Goal: Information Seeking & Learning: Obtain resource

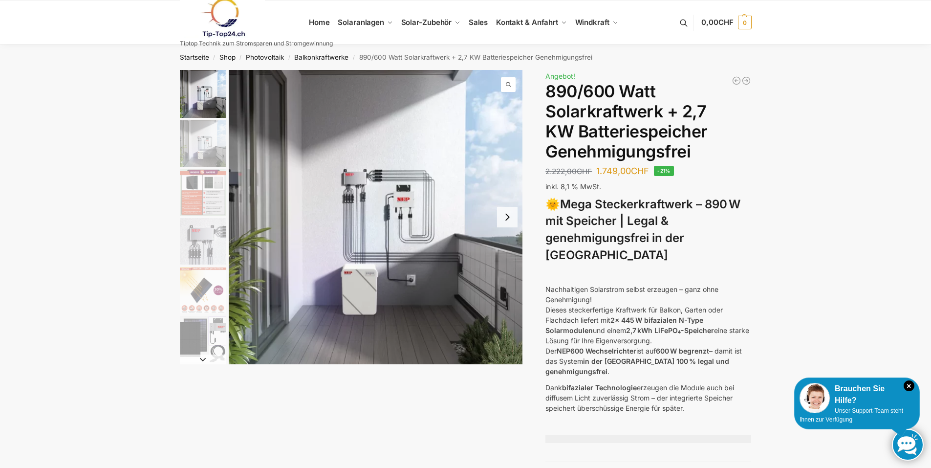
click at [413, 207] on img "1 / 12" at bounding box center [376, 217] width 294 height 294
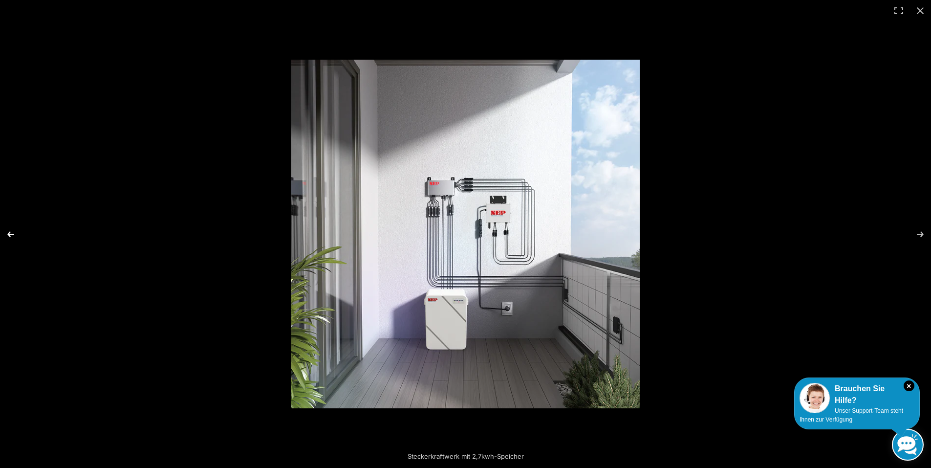
click at [10, 235] on button "Previous (arrow left)" at bounding box center [17, 234] width 34 height 49
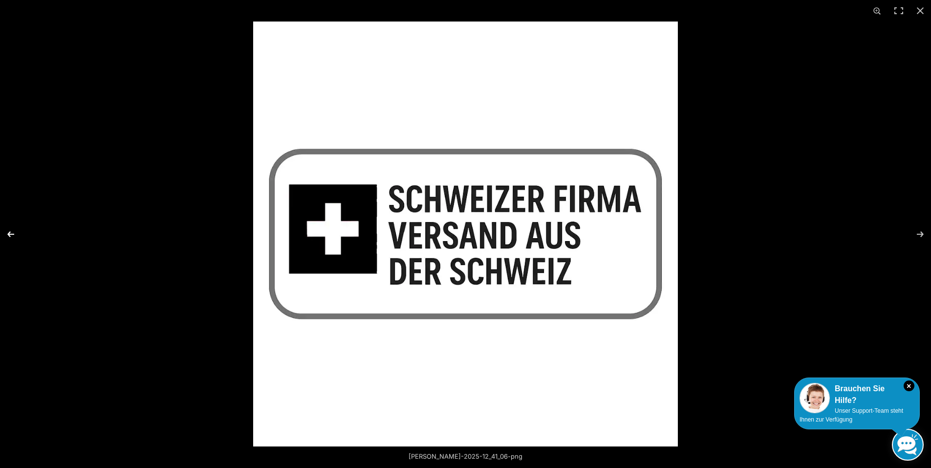
click at [10, 235] on button "Previous (arrow left)" at bounding box center [17, 234] width 34 height 49
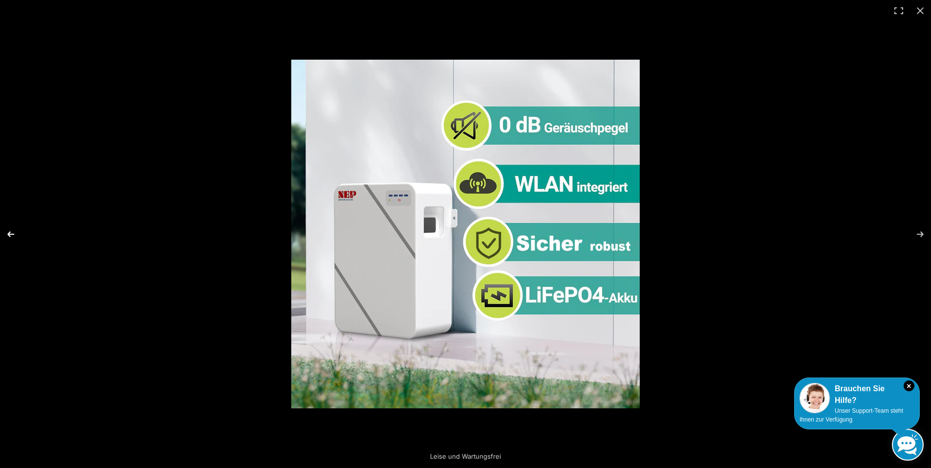
click at [10, 232] on button "Previous (arrow left)" at bounding box center [17, 234] width 34 height 49
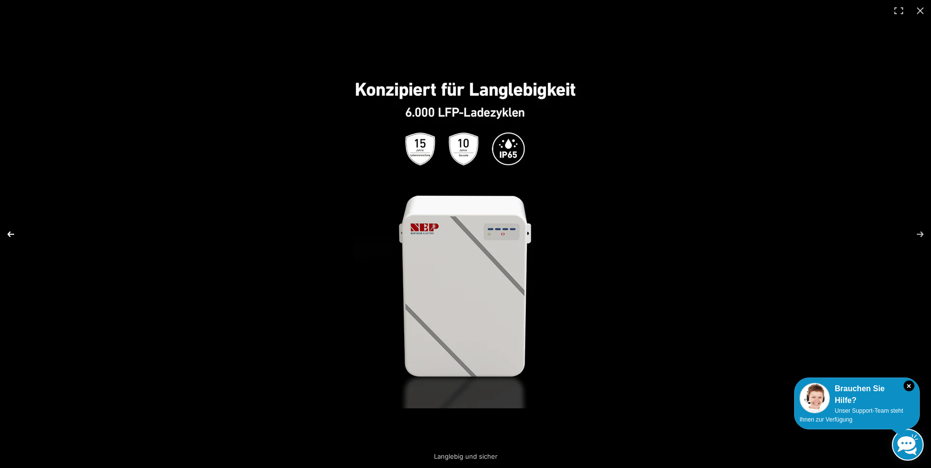
click at [10, 231] on button "Previous (arrow left)" at bounding box center [17, 234] width 34 height 49
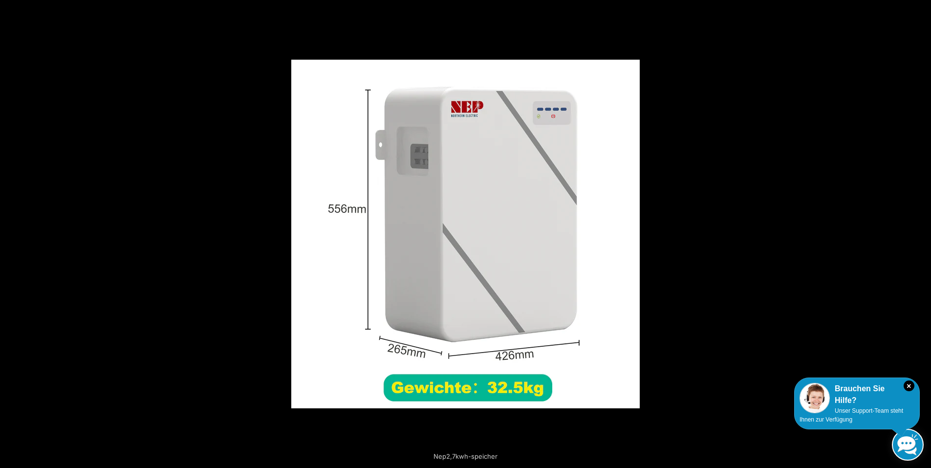
click at [9, 230] on button "Previous (arrow left)" at bounding box center [17, 234] width 34 height 49
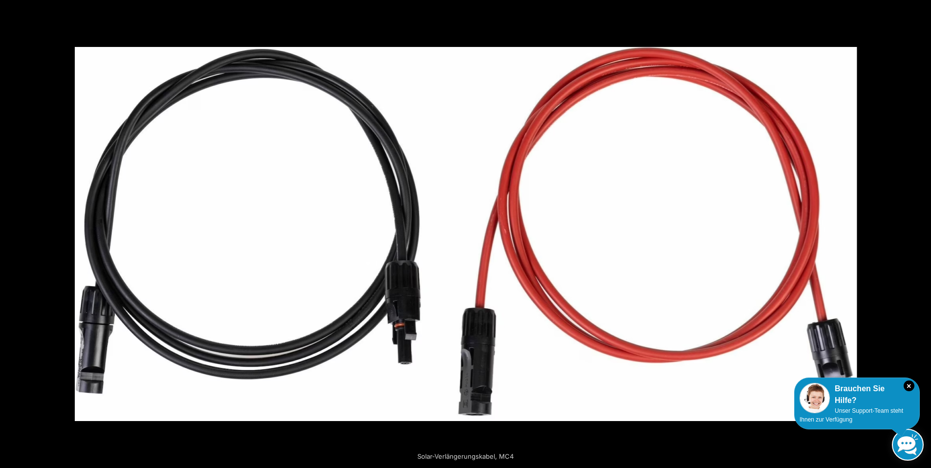
click at [13, 233] on button "Previous (arrow left)" at bounding box center [17, 234] width 34 height 49
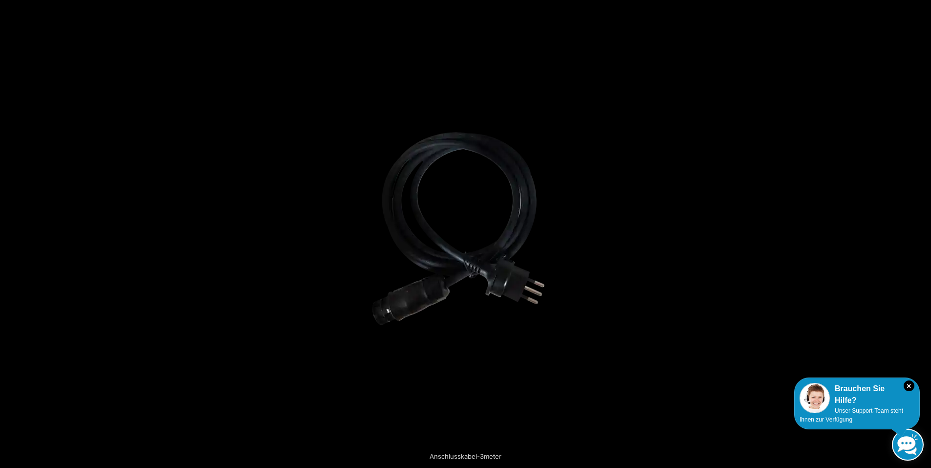
click at [13, 233] on button "Previous (arrow left)" at bounding box center [17, 234] width 34 height 49
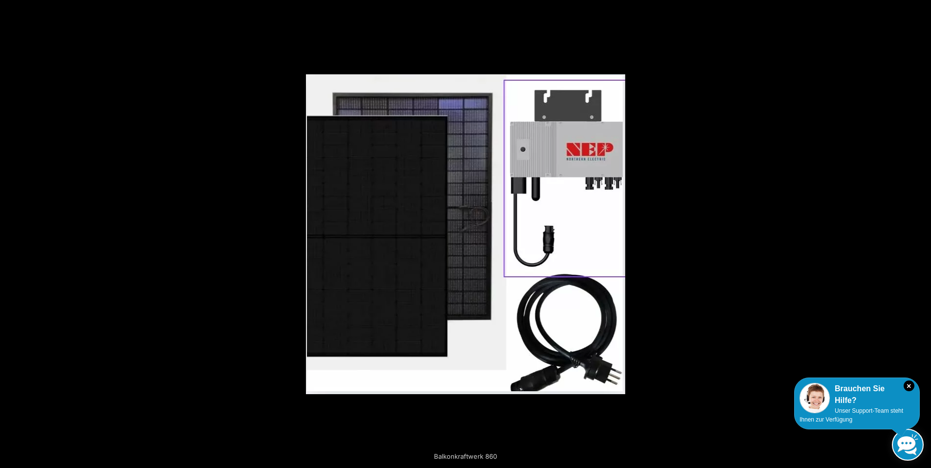
click at [13, 233] on button "Previous (arrow left)" at bounding box center [17, 234] width 34 height 49
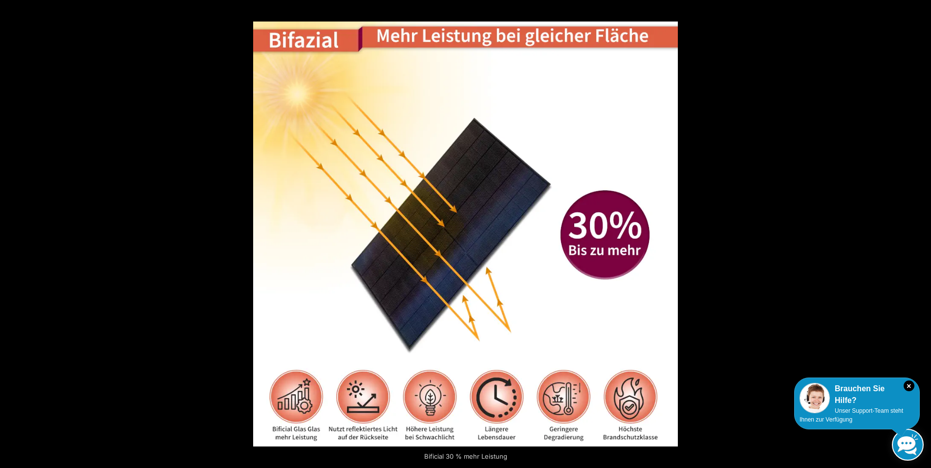
click at [13, 233] on button "Previous (arrow left)" at bounding box center [17, 234] width 34 height 49
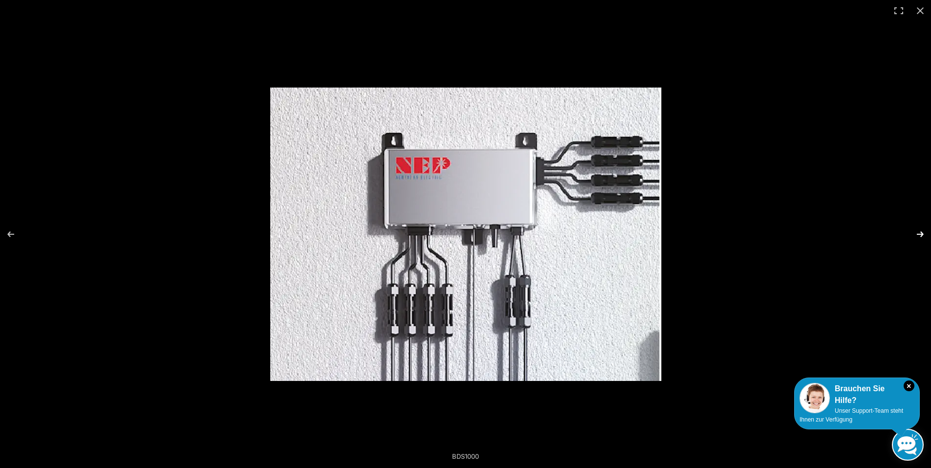
click at [926, 235] on button "Next (arrow right)" at bounding box center [914, 234] width 34 height 49
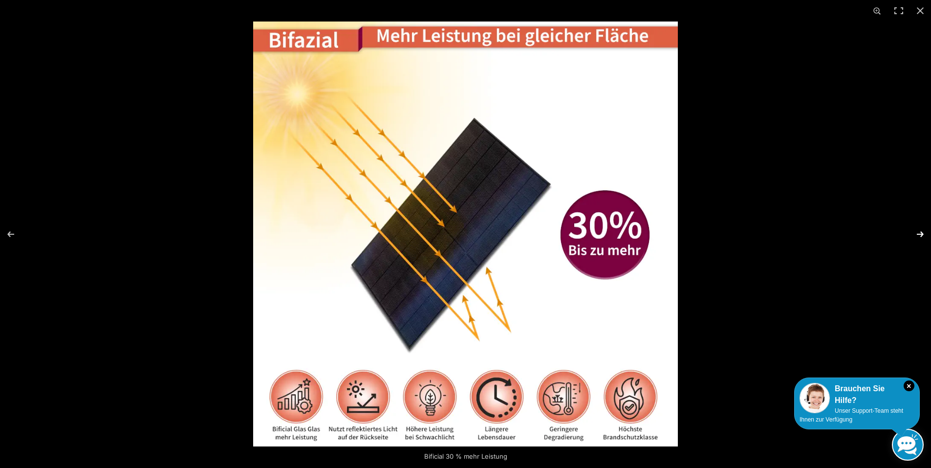
click at [921, 234] on button "Next (arrow right)" at bounding box center [914, 234] width 34 height 49
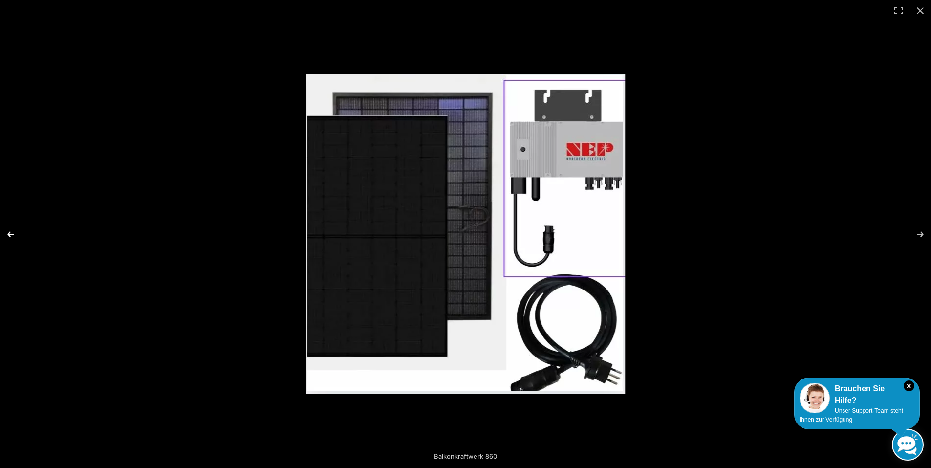
click at [12, 232] on button "Previous (arrow left)" at bounding box center [17, 234] width 34 height 49
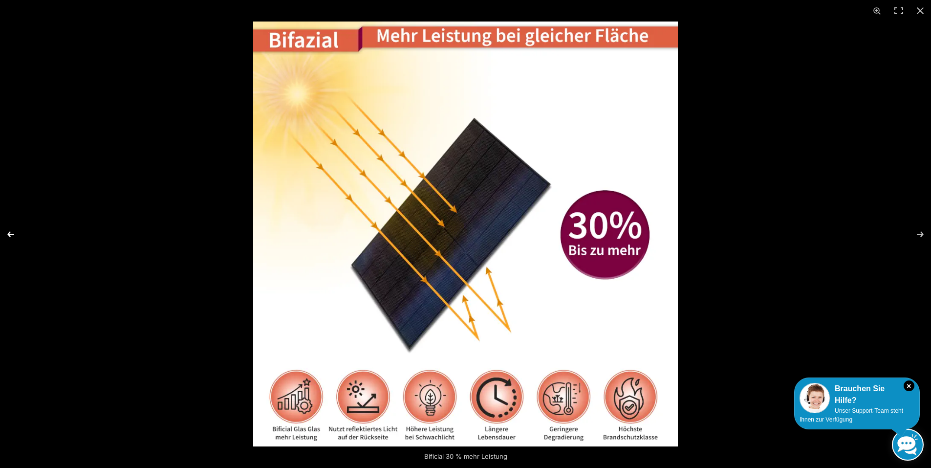
click at [12, 232] on button "Previous (arrow left)" at bounding box center [17, 234] width 34 height 49
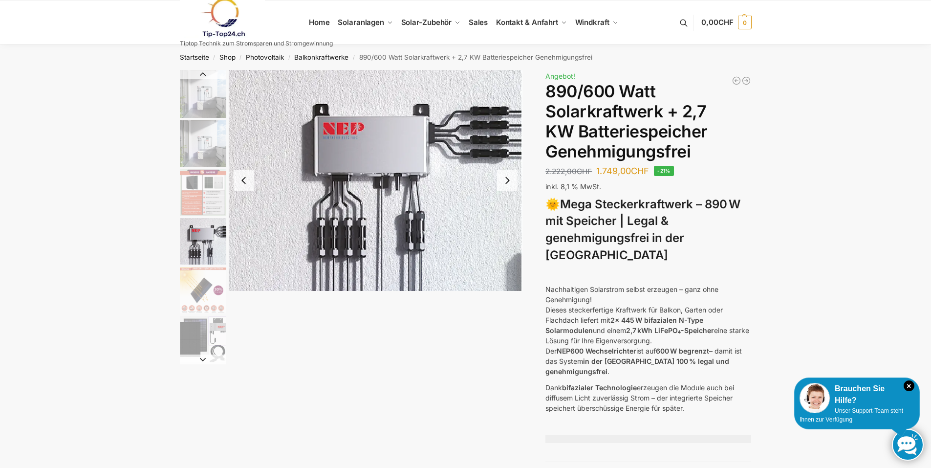
click at [367, 225] on img "4 / 12" at bounding box center [376, 180] width 294 height 221
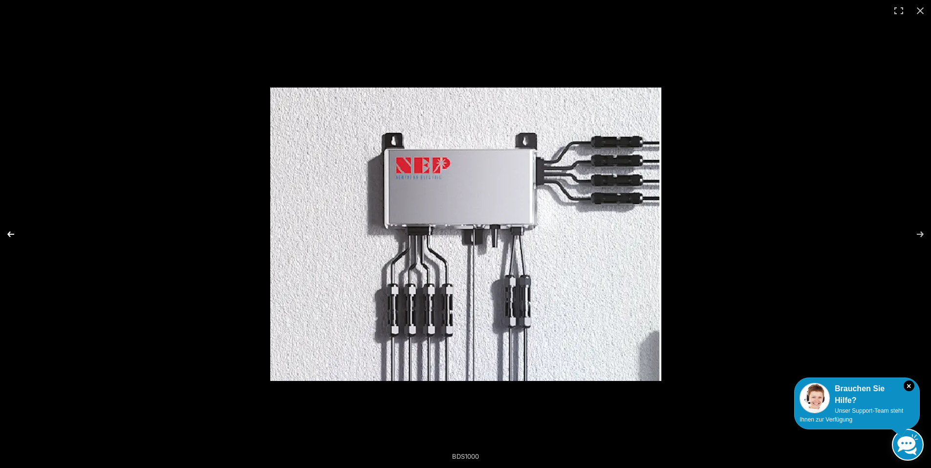
click at [13, 233] on button "Previous (arrow left)" at bounding box center [17, 234] width 34 height 49
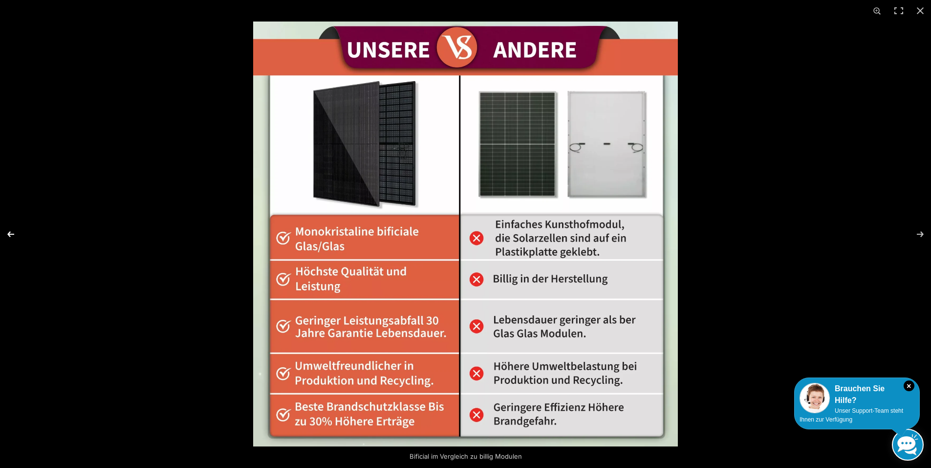
click at [13, 233] on button "Previous (arrow left)" at bounding box center [17, 234] width 34 height 49
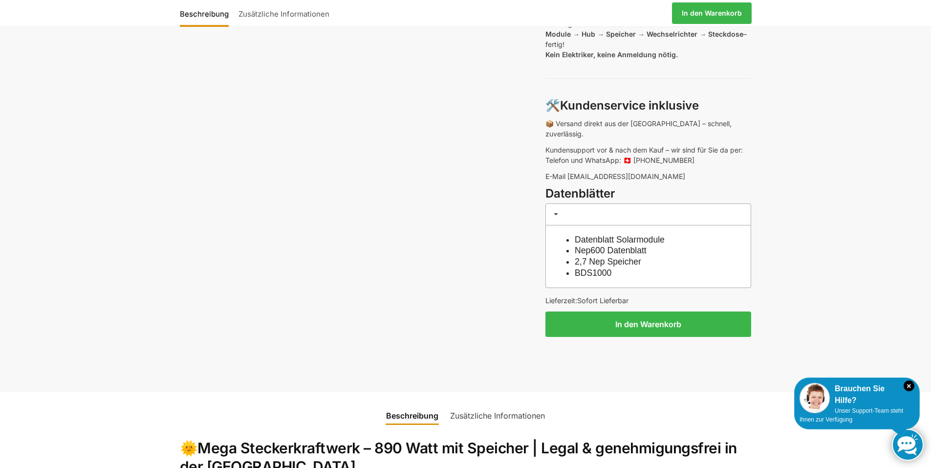
scroll to position [782, 0]
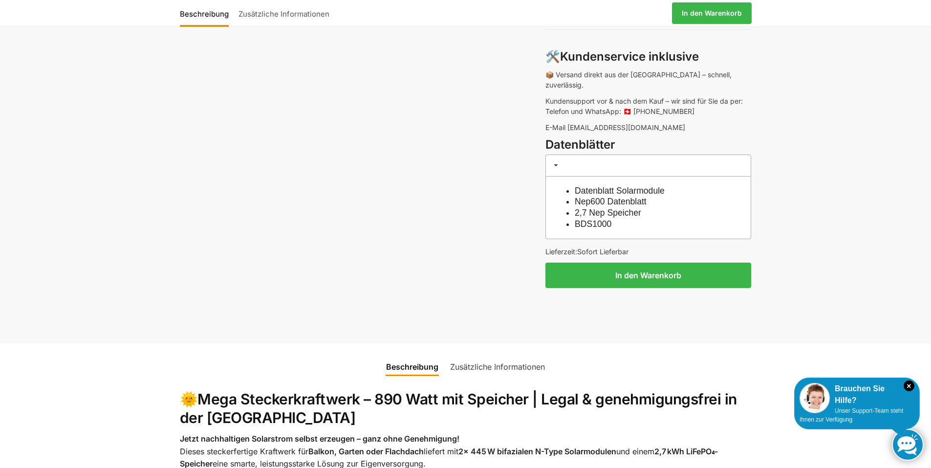
click at [594, 186] on link "Datenblatt Solarmodule" at bounding box center [620, 191] width 90 height 10
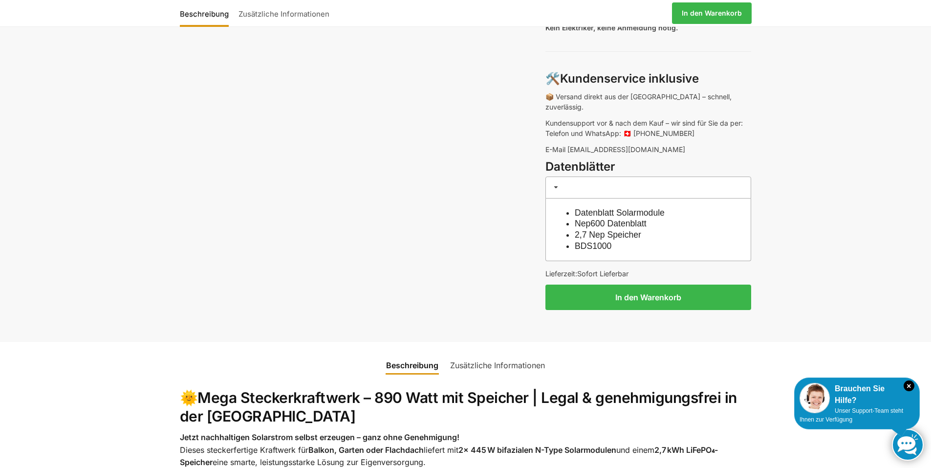
scroll to position [782, 0]
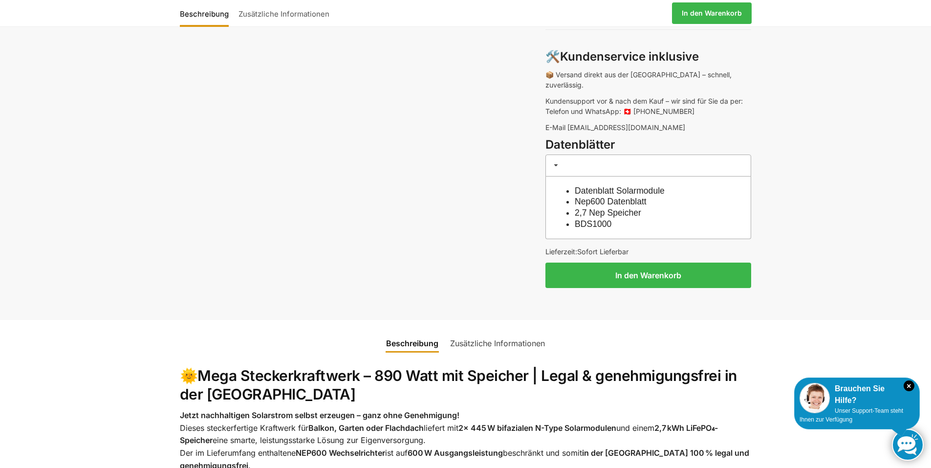
click at [616, 202] on ul "Datenblatt Solarmodule Nep600 Datenblatt 2,7 Nep Speicher BDS1000" at bounding box center [653, 207] width 157 height 44
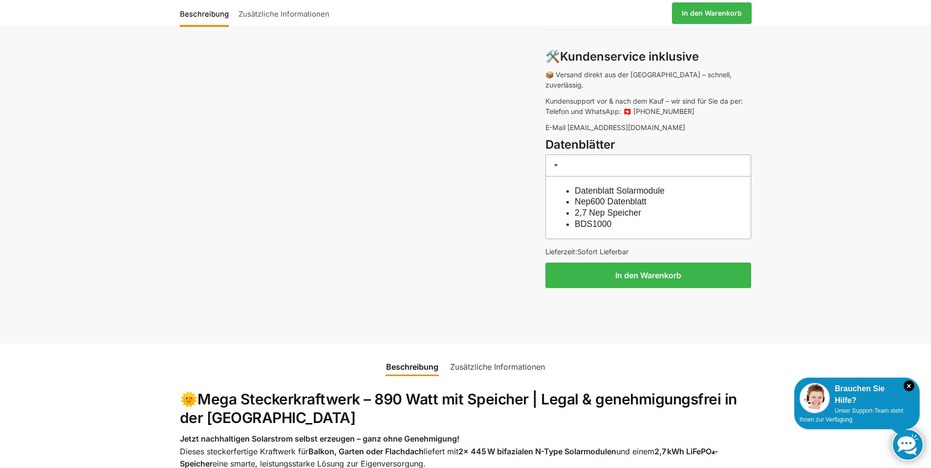
click at [592, 197] on link "Nep600 Datenblatt" at bounding box center [611, 202] width 72 height 10
